Goal: Navigation & Orientation: Find specific page/section

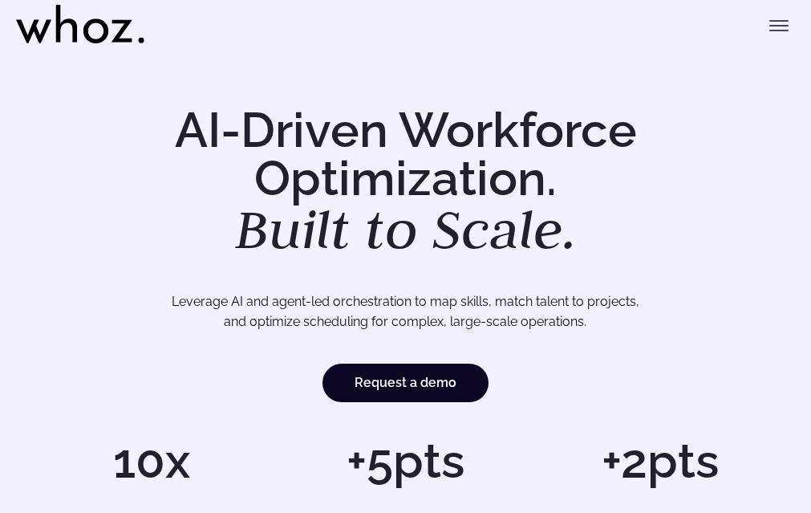
click at [785, 35] on icon "Toggle menu" at bounding box center [779, 25] width 19 height 19
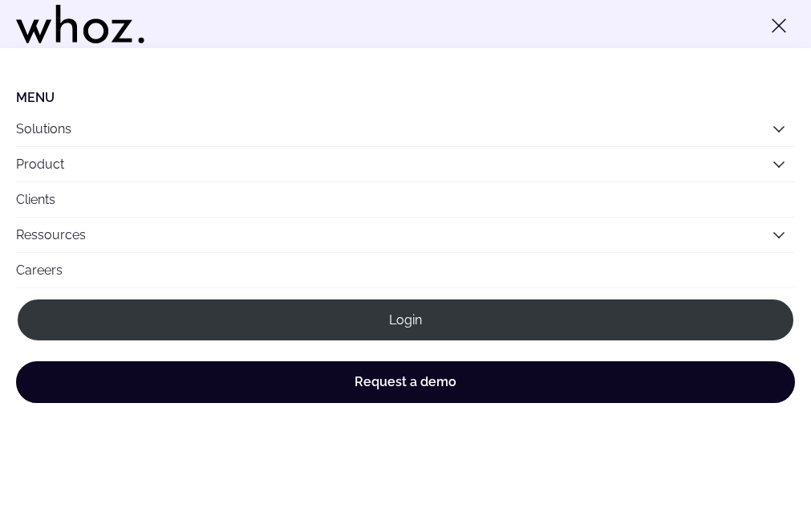
click at [248, 217] on link "Clients" at bounding box center [405, 199] width 779 height 35
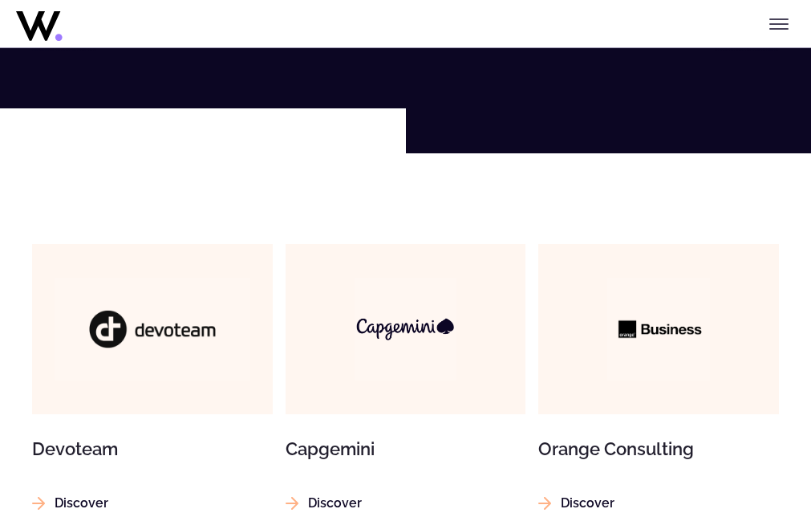
scroll to position [1043, 0]
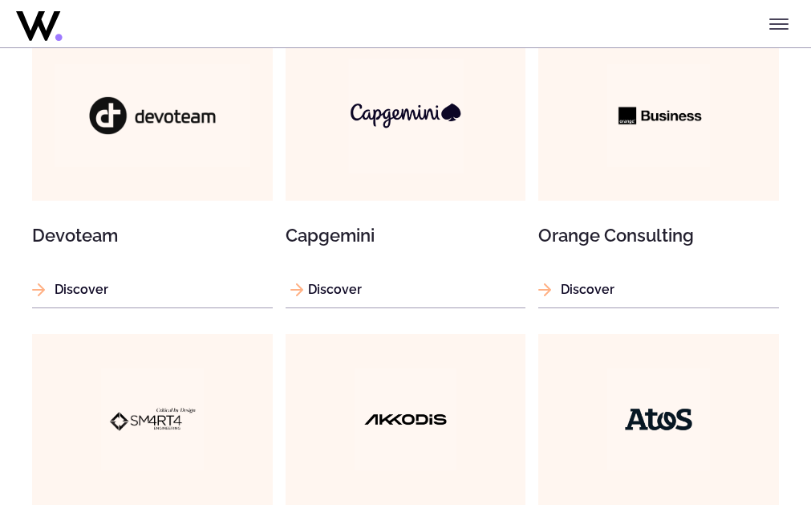
click at [421, 173] on img at bounding box center [405, 115] width 115 height 115
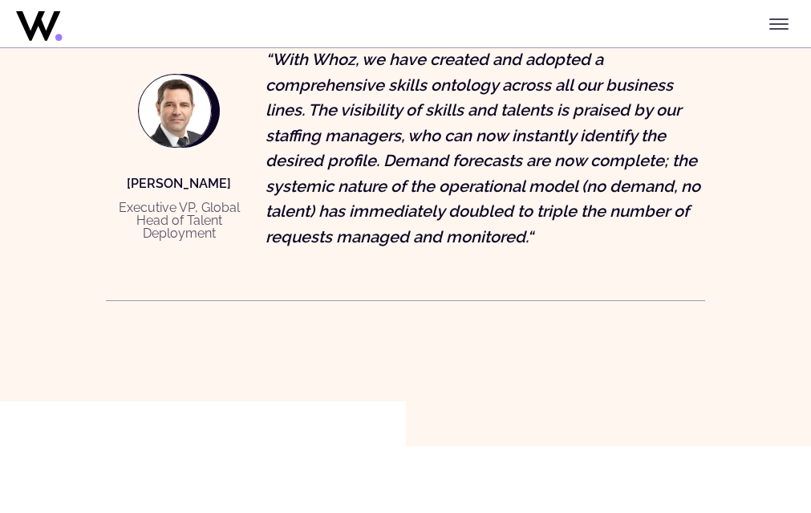
scroll to position [2247, 0]
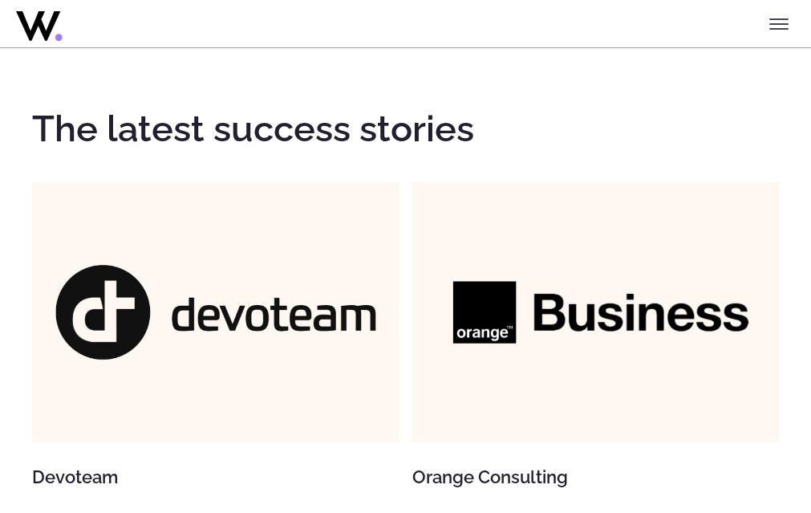
click at [785, 33] on icon "Toggle menu" at bounding box center [779, 23] width 19 height 19
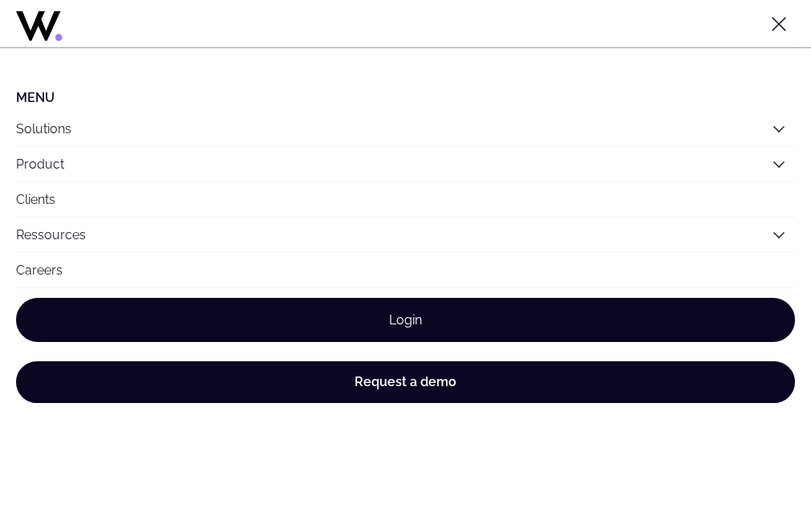
click at [501, 335] on link "Login" at bounding box center [405, 320] width 779 height 44
